Goal: Information Seeking & Learning: Learn about a topic

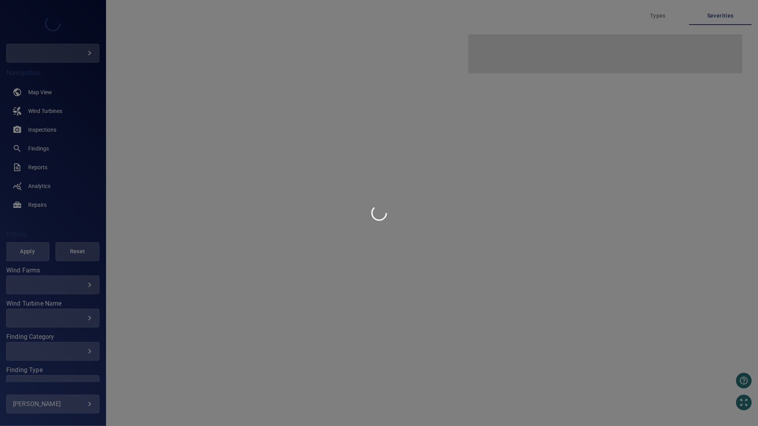
type input "****"
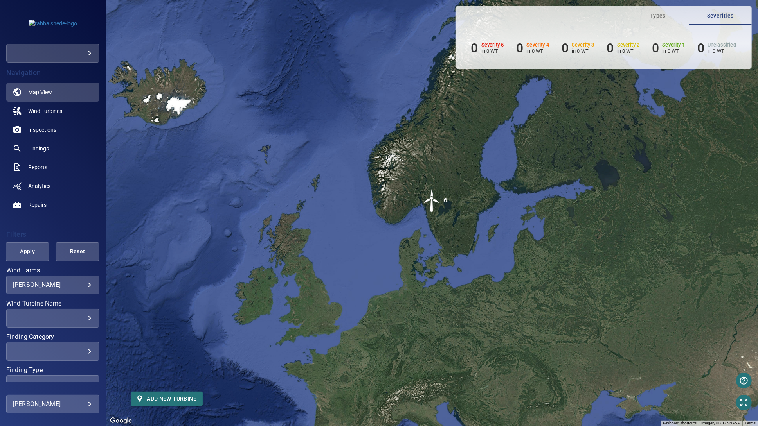
click at [84, 287] on body "**********" at bounding box center [379, 213] width 758 height 426
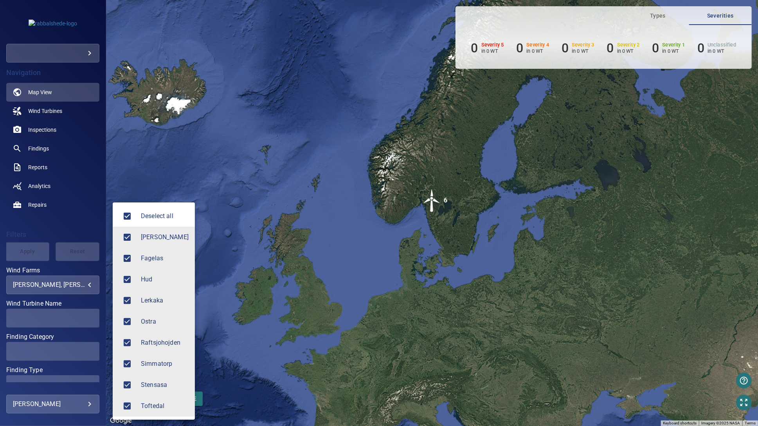
type input "**********"
click at [84, 287] on div at bounding box center [379, 213] width 758 height 426
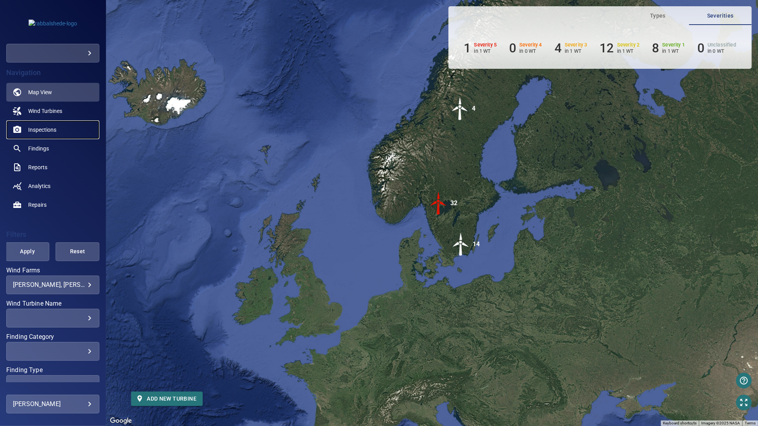
click at [48, 130] on span "Inspections" at bounding box center [42, 130] width 28 height 8
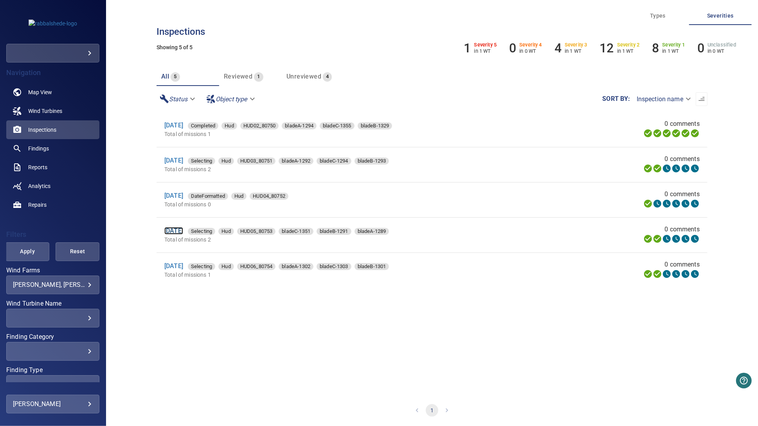
click at [181, 234] on link "[DATE]" at bounding box center [173, 230] width 19 height 7
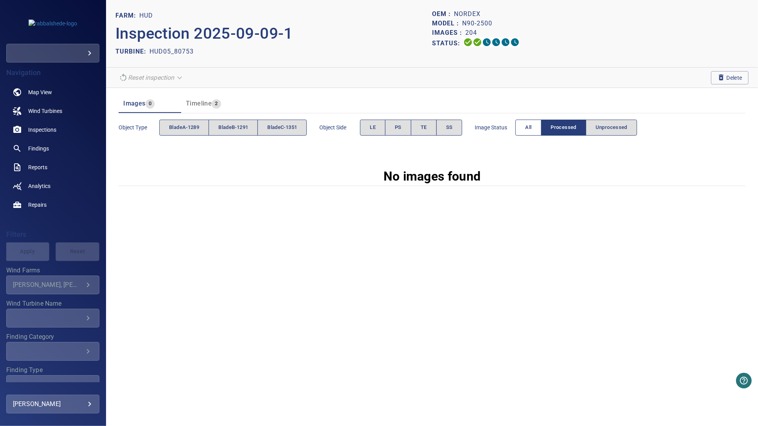
click at [530, 125] on span "All" at bounding box center [528, 127] width 6 height 9
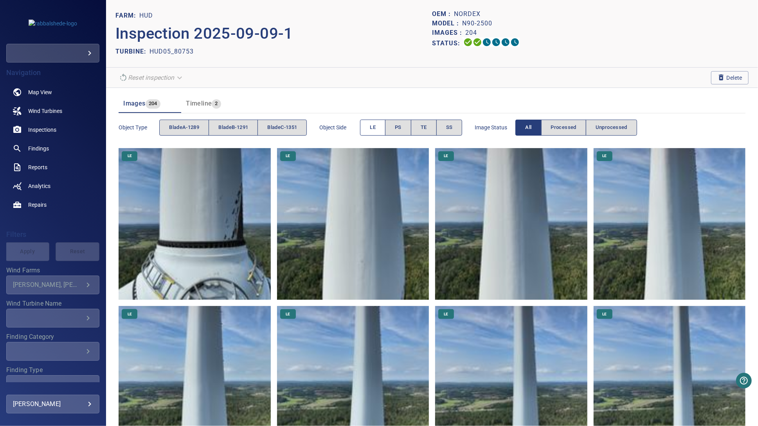
click at [375, 129] on span "LE" at bounding box center [373, 127] width 6 height 9
click at [398, 129] on span "PS" at bounding box center [398, 127] width 7 height 9
click at [374, 129] on span "LE" at bounding box center [373, 127] width 6 height 9
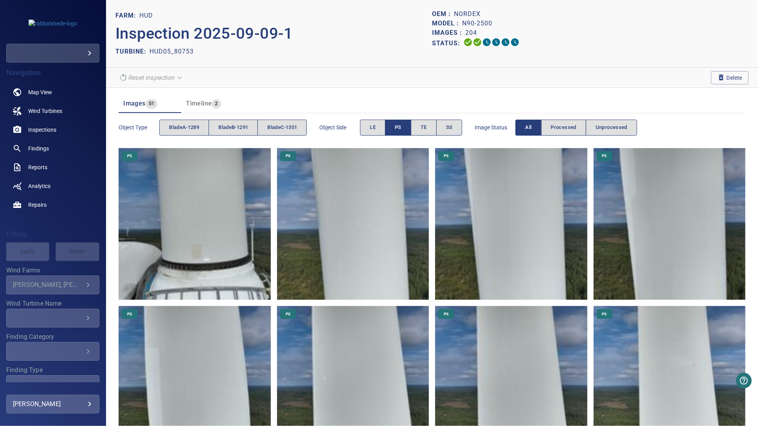
click at [374, 129] on span "LE" at bounding box center [373, 127] width 6 height 9
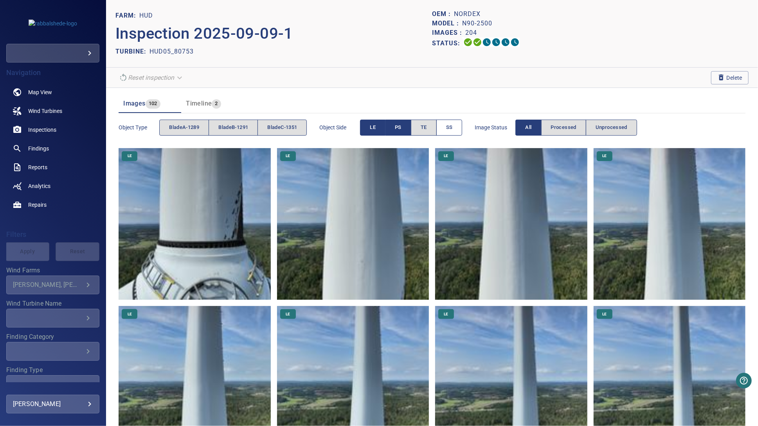
click at [453, 132] on button "SS" at bounding box center [449, 128] width 26 height 16
click at [401, 129] on span "PS" at bounding box center [398, 127] width 7 height 9
click at [375, 129] on span "LE" at bounding box center [373, 127] width 6 height 9
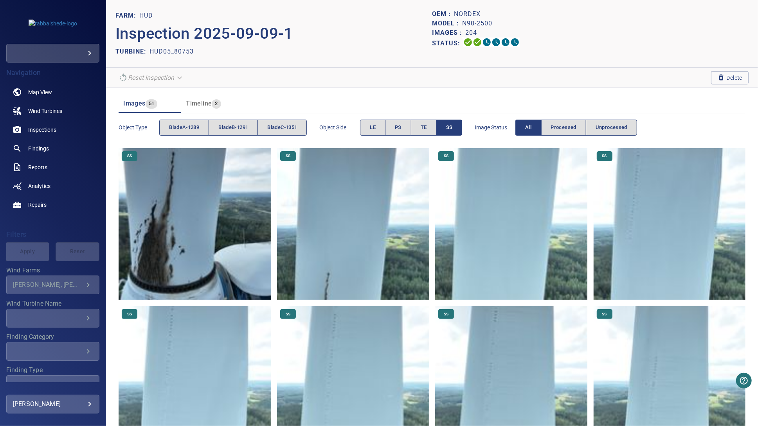
click at [186, 257] on img at bounding box center [195, 224] width 152 height 152
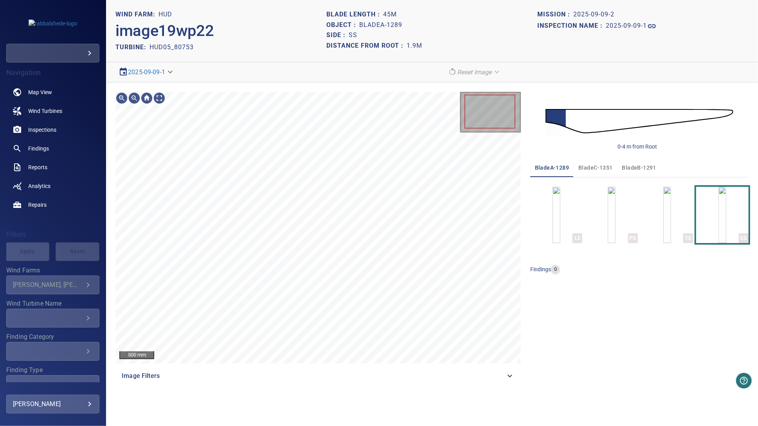
click at [277, 67] on div "**********" at bounding box center [267, 72] width 304 height 14
click at [585, 165] on span "bladeC-1351" at bounding box center [595, 168] width 34 height 10
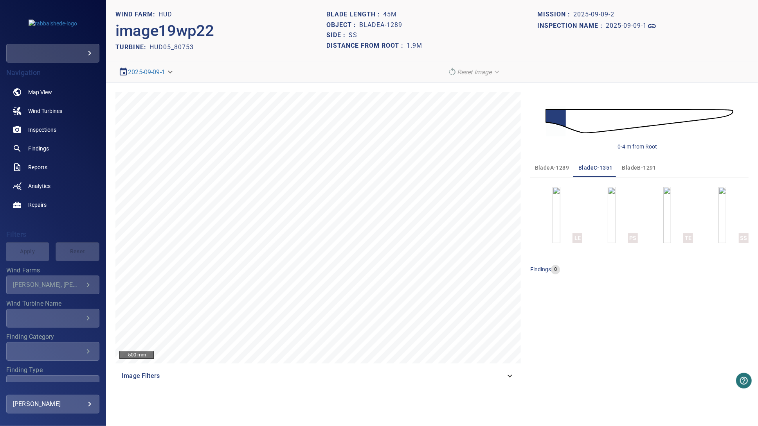
click at [645, 170] on span "bladeB-1291" at bounding box center [639, 168] width 34 height 10
click at [554, 169] on span "bladeA-1289" at bounding box center [552, 168] width 34 height 10
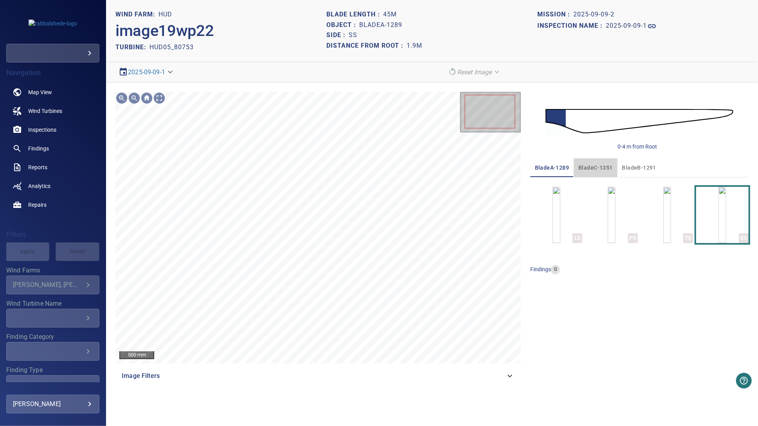
click at [596, 167] on span "bladeC-1351" at bounding box center [595, 168] width 34 height 10
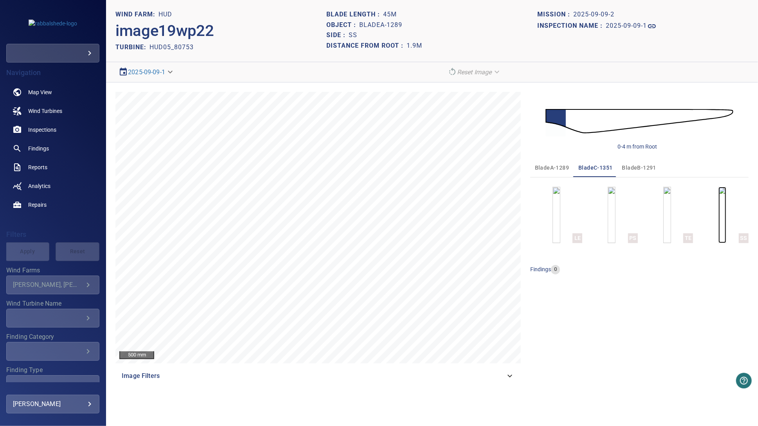
click at [718, 220] on img "button" at bounding box center [722, 215] width 8 height 56
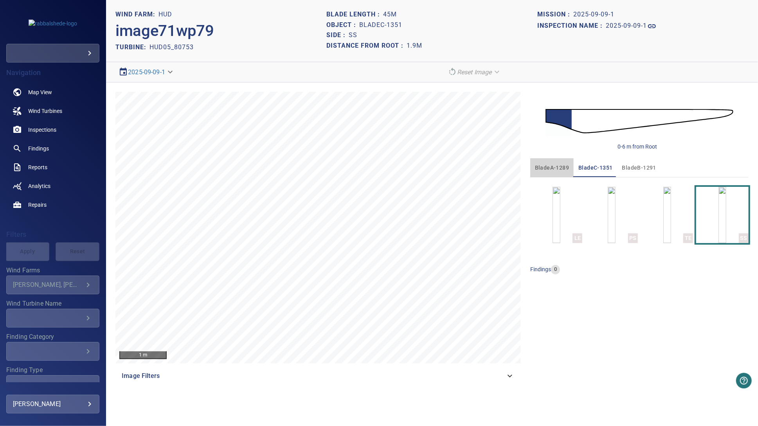
click at [548, 166] on span "bladeA-1289" at bounding box center [552, 168] width 34 height 10
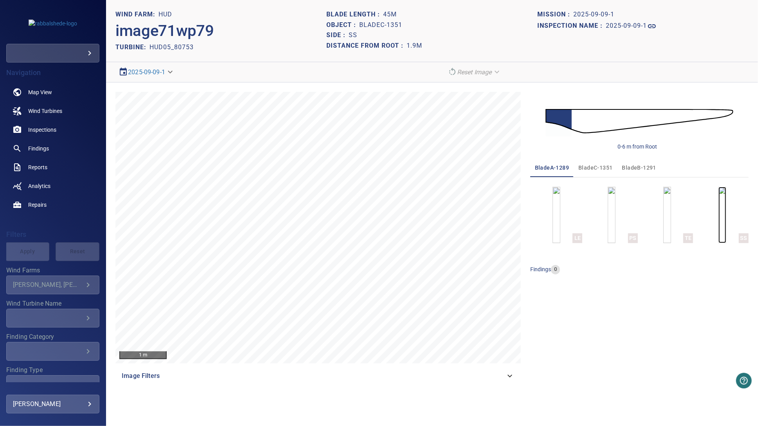
click at [721, 218] on img "button" at bounding box center [722, 215] width 8 height 56
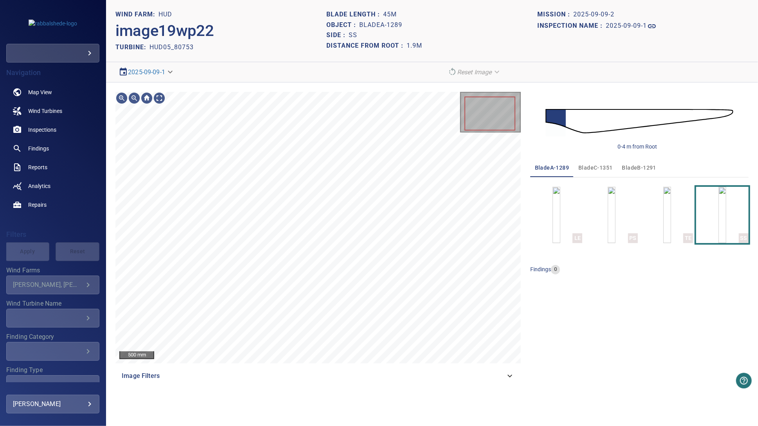
click at [269, 21] on div "image19wp22" at bounding box center [220, 31] width 211 height 22
click at [268, 60] on header "WIND FARM: Hud image19wp22 TURBINE: HUD05_80753 Blade length : 45m Object : bla…" at bounding box center [432, 31] width 652 height 62
click at [35, 90] on span "Map View" at bounding box center [40, 92] width 24 height 8
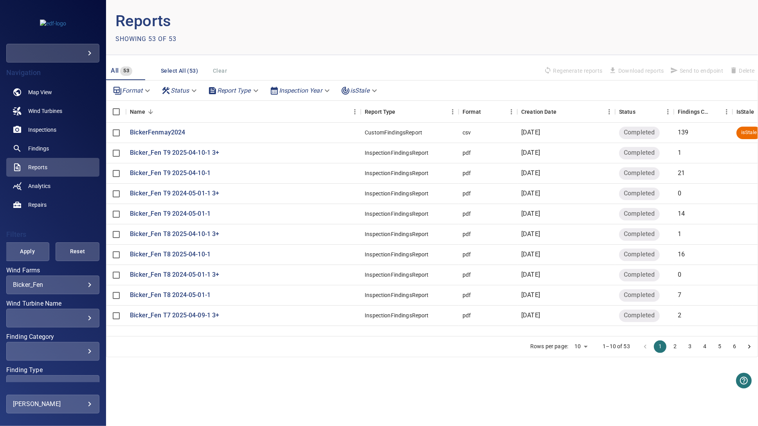
click at [325, 367] on main "Reports Showing 53 of 53 All 53 Select All (53) Clear Regenerate reports Downlo…" at bounding box center [432, 213] width 652 height 426
click at [46, 130] on span "Inspections" at bounding box center [42, 130] width 28 height 8
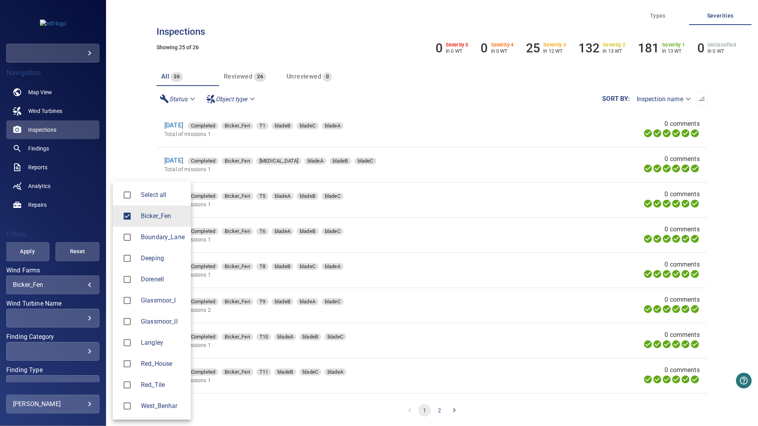
click at [52, 284] on body "**********" at bounding box center [379, 213] width 758 height 426
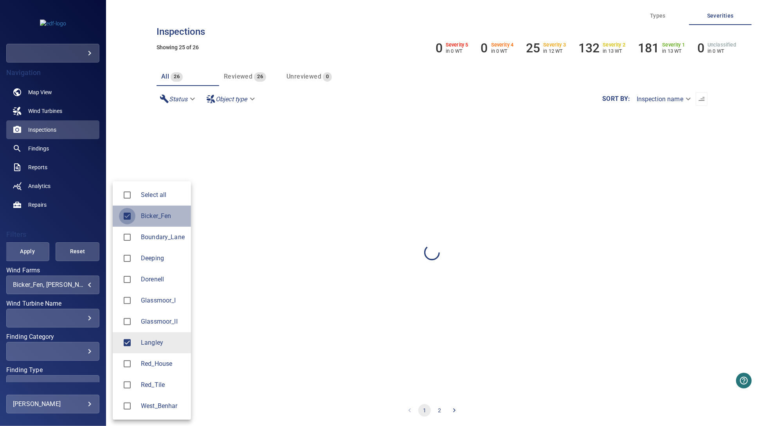
type input "*******"
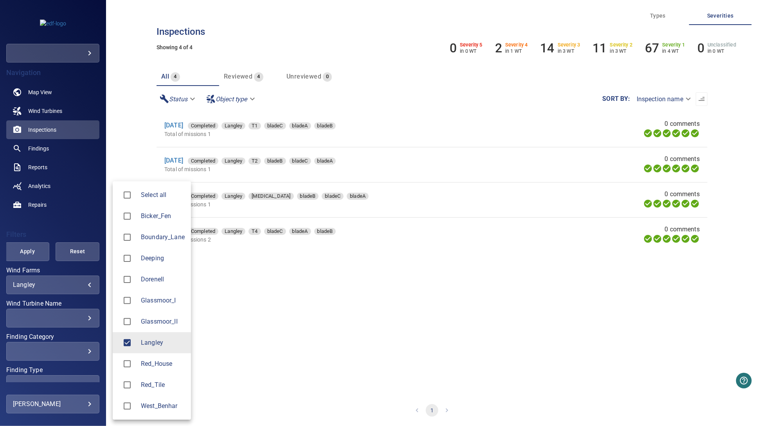
click at [52, 228] on div at bounding box center [379, 213] width 758 height 426
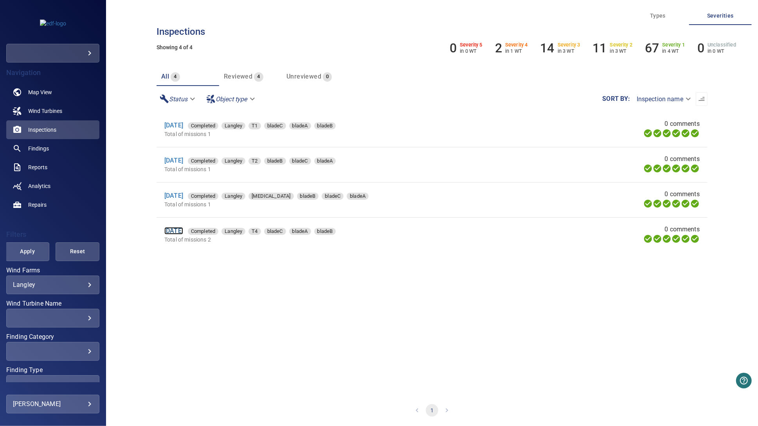
click at [183, 233] on link "2 Sep 2025" at bounding box center [173, 230] width 19 height 7
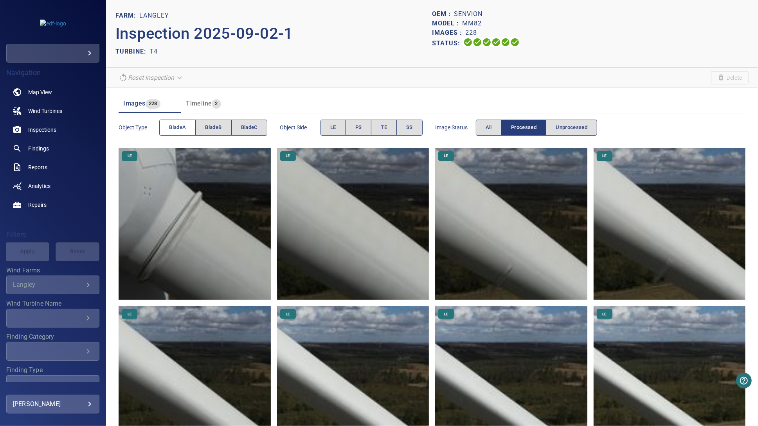
click at [178, 127] on span "bladeA" at bounding box center [177, 127] width 17 height 9
click at [213, 129] on span "bladeB" at bounding box center [213, 127] width 16 height 9
click at [186, 129] on button "bladeA" at bounding box center [177, 128] width 36 height 16
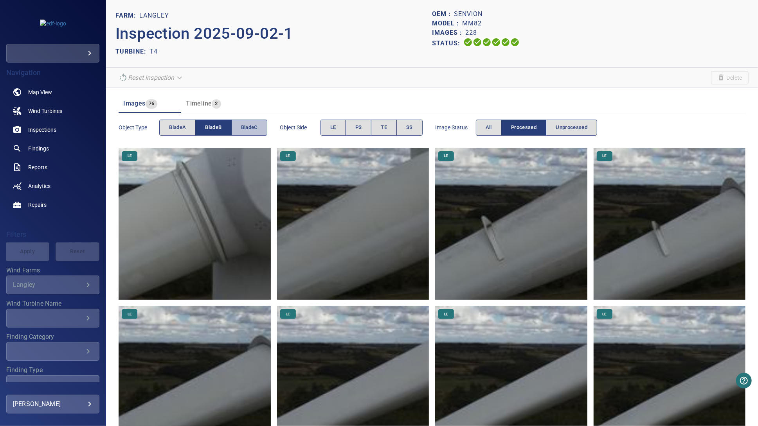
click at [246, 134] on button "bladeC" at bounding box center [249, 128] width 36 height 16
click at [215, 133] on button "bladeB" at bounding box center [213, 128] width 36 height 16
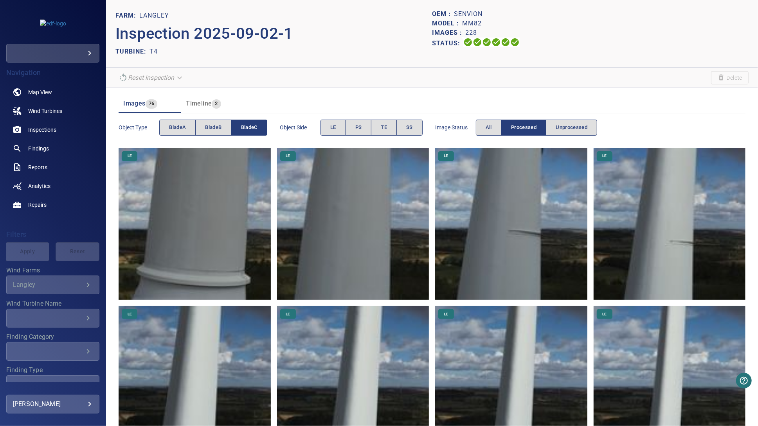
click at [246, 132] on button "bladeC" at bounding box center [249, 128] width 36 height 16
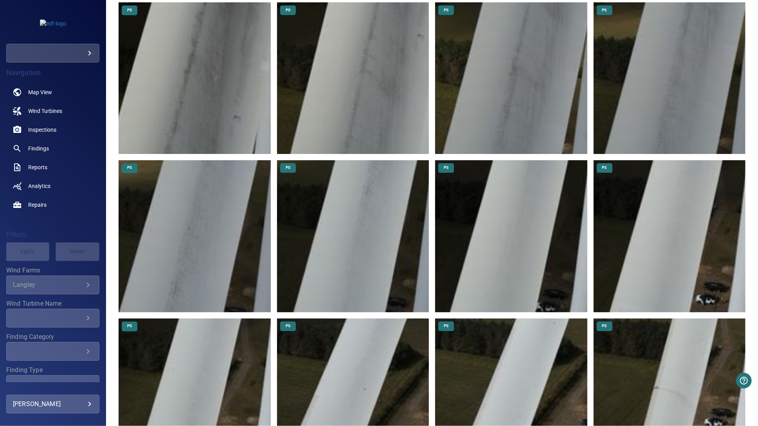
scroll to position [1330, 0]
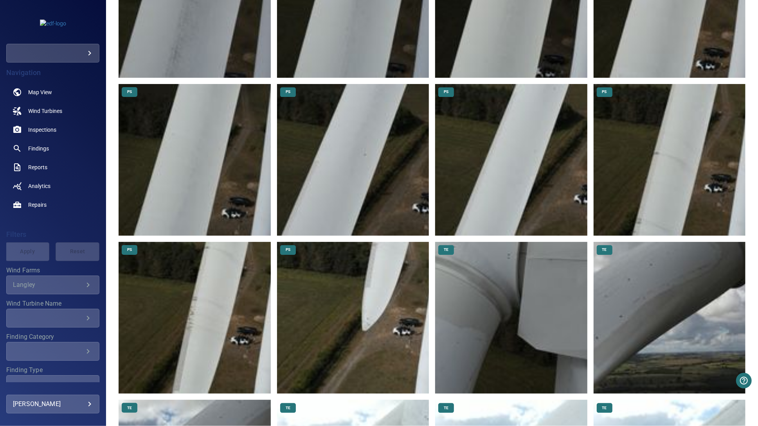
click at [386, 316] on img at bounding box center [353, 318] width 152 height 152
